Goal: Task Accomplishment & Management: Manage account settings

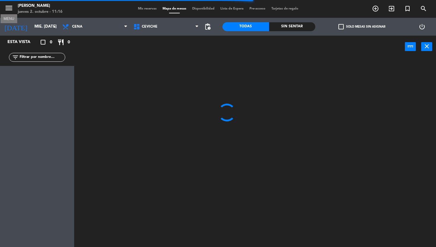
click at [9, 8] on icon "menu" at bounding box center [8, 8] width 9 height 9
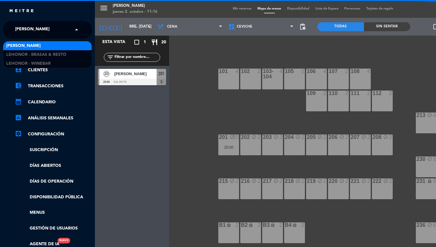
click at [58, 29] on div "× Ceviche [PERSON_NAME]" at bounding box center [36, 29] width 46 height 12
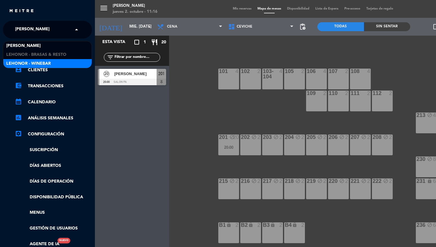
click at [39, 62] on span "Lehonor - Winebar" at bounding box center [28, 63] width 45 height 7
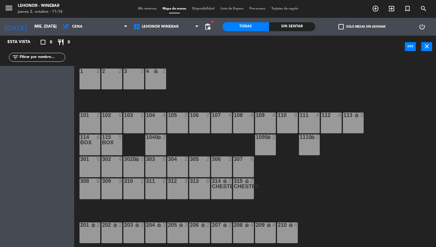
click at [36, 15] on div "menu Lehonor - Winebar jueves 2. octubre - 11:16" at bounding box center [54, 9] width 109 height 14
click at [32, 29] on input "mié. [DATE]" at bounding box center [57, 26] width 53 height 11
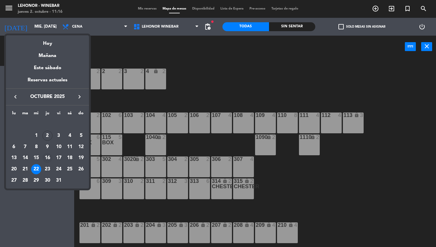
click at [45, 158] on div "16" at bounding box center [47, 158] width 10 height 10
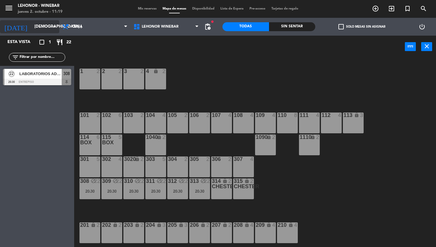
click at [35, 21] on input "[DEMOGRAPHIC_DATA] [DATE]" at bounding box center [57, 26] width 53 height 11
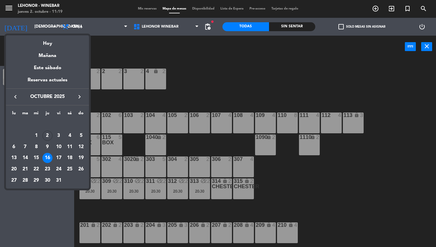
click at [79, 99] on icon "keyboard_arrow_right" at bounding box center [79, 96] width 7 height 7
click at [61, 157] on div "21" at bounding box center [59, 158] width 10 height 10
type input "vie. [DATE]"
